Goal: Information Seeking & Learning: Learn about a topic

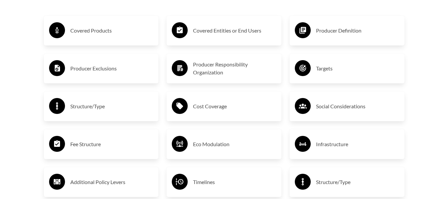
scroll to position [1093, 0]
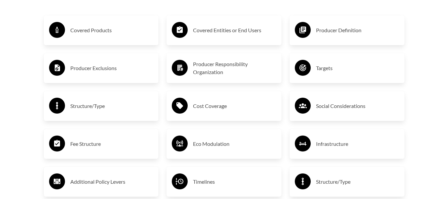
click at [195, 88] on div "Covered Entities or End Users Producer Responsibility Organization Cost Coverag…" at bounding box center [224, 143] width 123 height 281
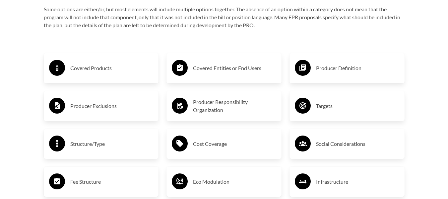
scroll to position [1055, 0]
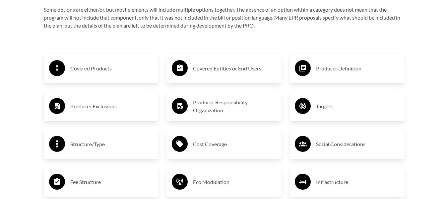
click at [102, 69] on h3 "Covered Products" at bounding box center [111, 68] width 83 height 11
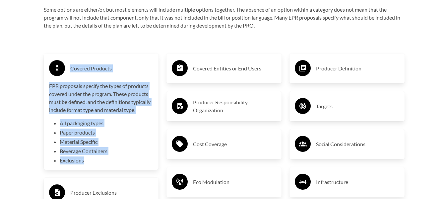
drag, startPoint x: 95, startPoint y: 163, endPoint x: 49, endPoint y: 73, distance: 100.9
click at [49, 73] on div "Covered Products EPR proposals specify the types of products covered under the …" at bounding box center [101, 111] width 104 height 105
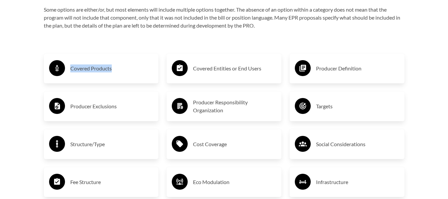
click at [74, 80] on div "Covered Products" at bounding box center [101, 68] width 115 height 30
click at [75, 69] on h3 "Covered Products" at bounding box center [111, 68] width 83 height 11
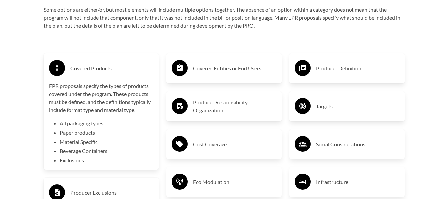
click at [51, 65] on circle at bounding box center [57, 68] width 16 height 16
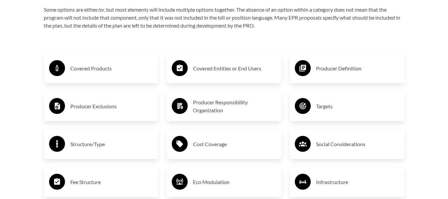
click at [58, 70] on icon at bounding box center [57, 68] width 3 height 6
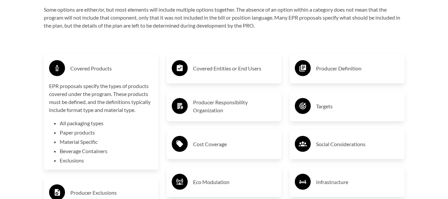
click at [123, 68] on h3 "Covered Products" at bounding box center [111, 68] width 83 height 11
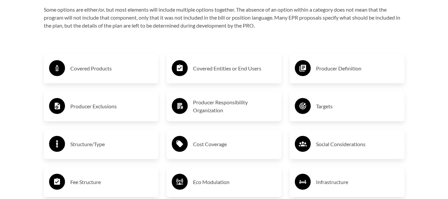
click at [138, 111] on h3 "Producer Exclusions" at bounding box center [111, 106] width 83 height 11
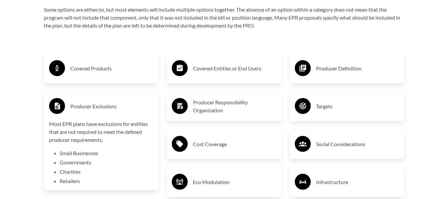
click at [137, 108] on h3 "Producer Exclusions" at bounding box center [111, 106] width 83 height 11
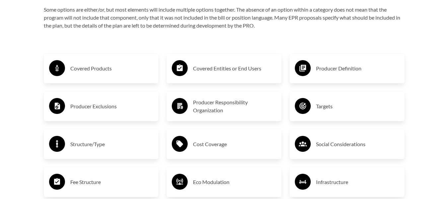
click at [341, 145] on h3 "Social Considerations" at bounding box center [357, 144] width 83 height 11
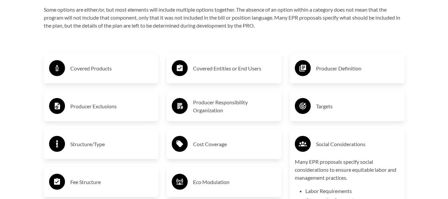
scroll to position [1088, 0]
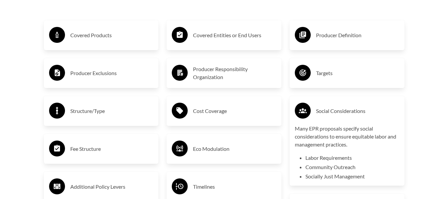
click at [336, 109] on h3 "Social Considerations" at bounding box center [357, 110] width 83 height 11
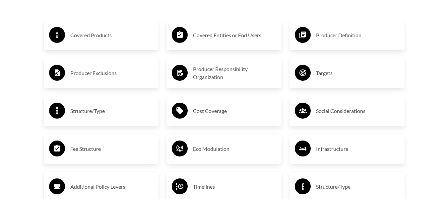
click at [209, 111] on h3 "Cost Coverage" at bounding box center [234, 110] width 83 height 11
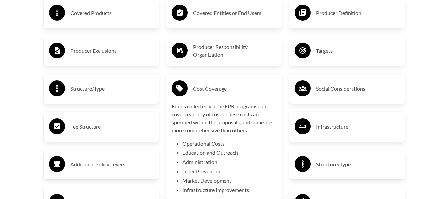
scroll to position [1122, 0]
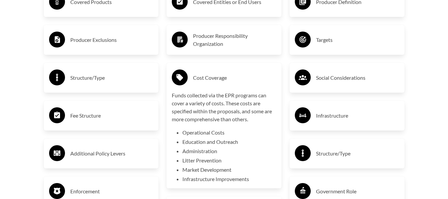
click at [209, 83] on h3 "Cost Coverage" at bounding box center [234, 77] width 83 height 11
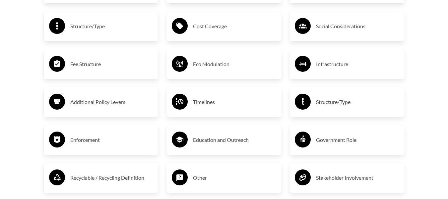
scroll to position [1188, 0]
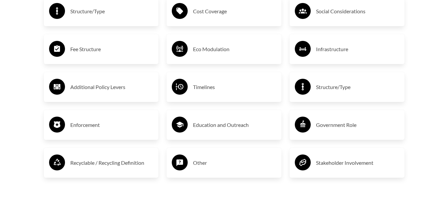
click at [209, 82] on div "Timelines" at bounding box center [224, 86] width 104 height 19
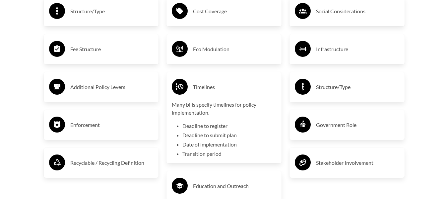
click at [209, 82] on div "Timelines" at bounding box center [224, 86] width 104 height 19
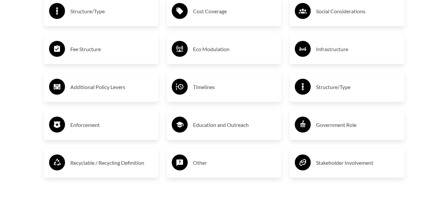
click at [207, 130] on h3 "Education and Outreach" at bounding box center [234, 124] width 83 height 11
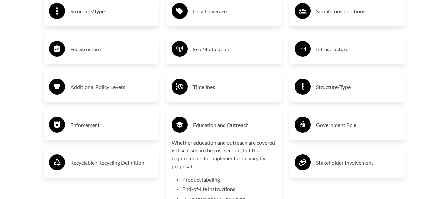
click at [207, 130] on h3 "Education and Outreach" at bounding box center [234, 124] width 83 height 11
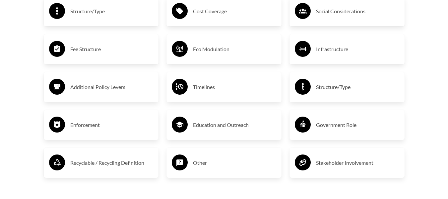
click at [143, 155] on div "Recyclable / Recycling Definition" at bounding box center [101, 162] width 104 height 19
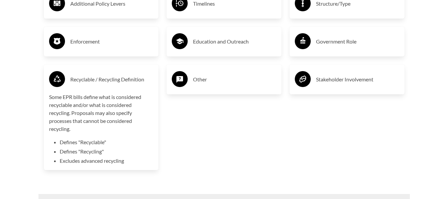
scroll to position [1287, 0]
